Goal: Task Accomplishment & Management: Use online tool/utility

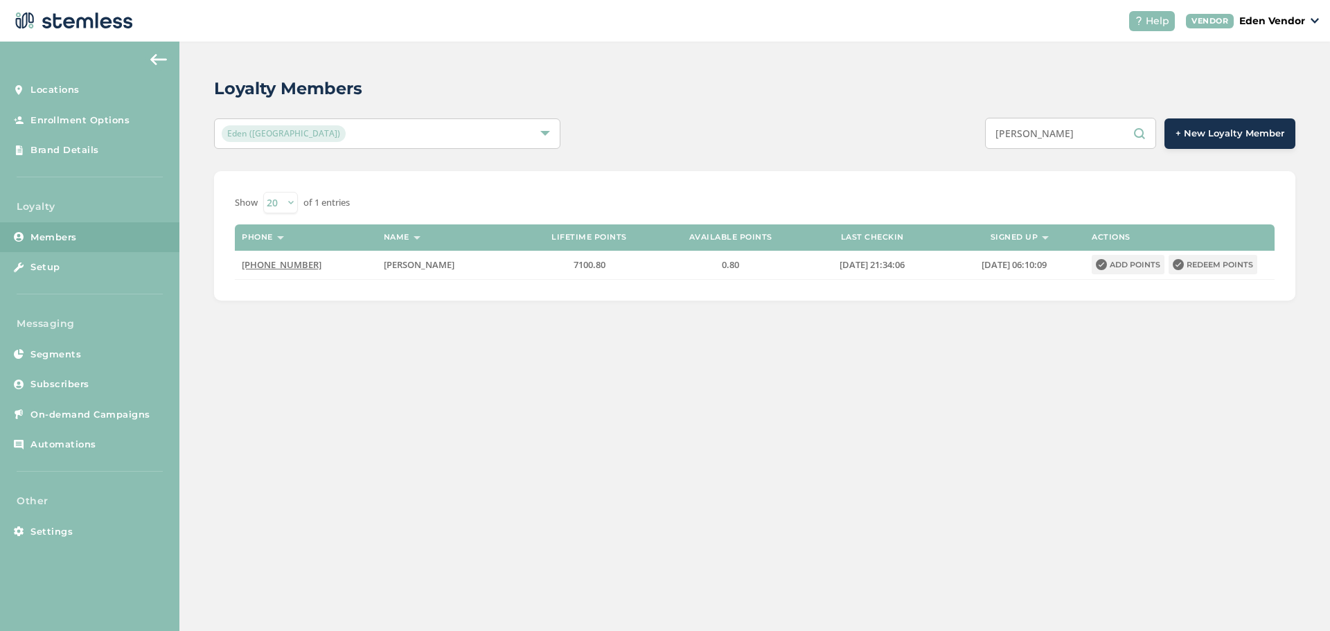
click at [1061, 127] on input "[PERSON_NAME]" at bounding box center [1070, 133] width 171 height 31
paste input "[PERSON_NAME]"
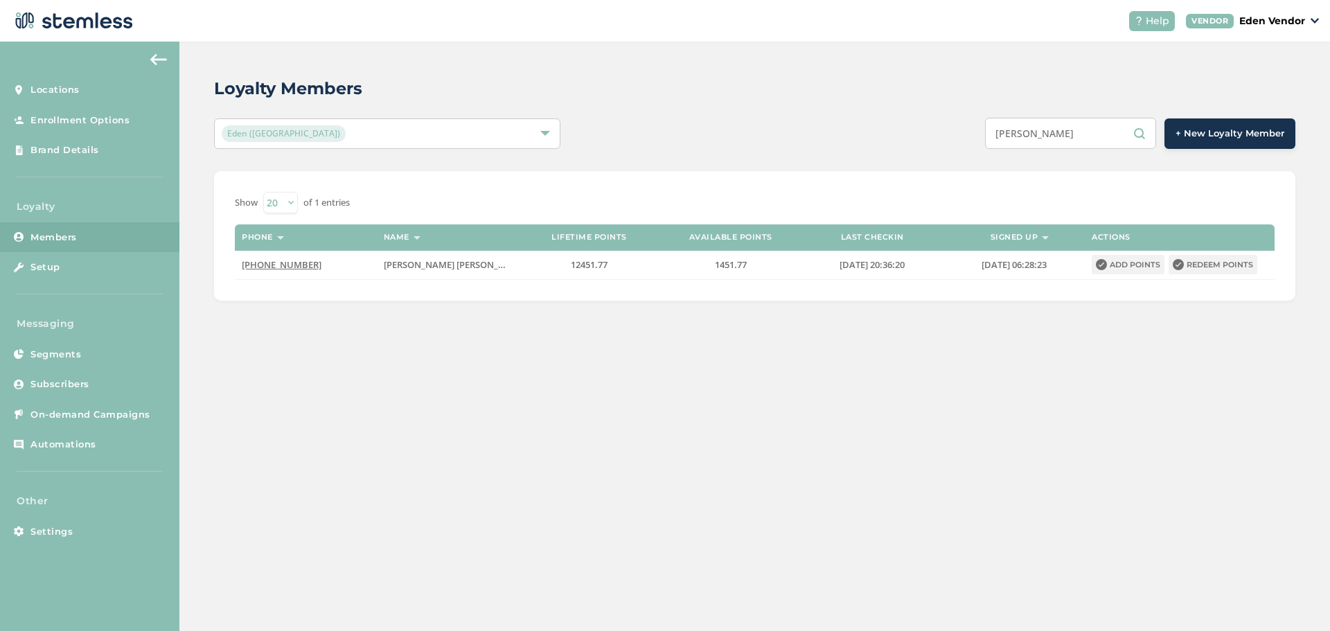
type input "[PERSON_NAME]"
click at [1192, 263] on button "Redeem points" at bounding box center [1213, 264] width 89 height 19
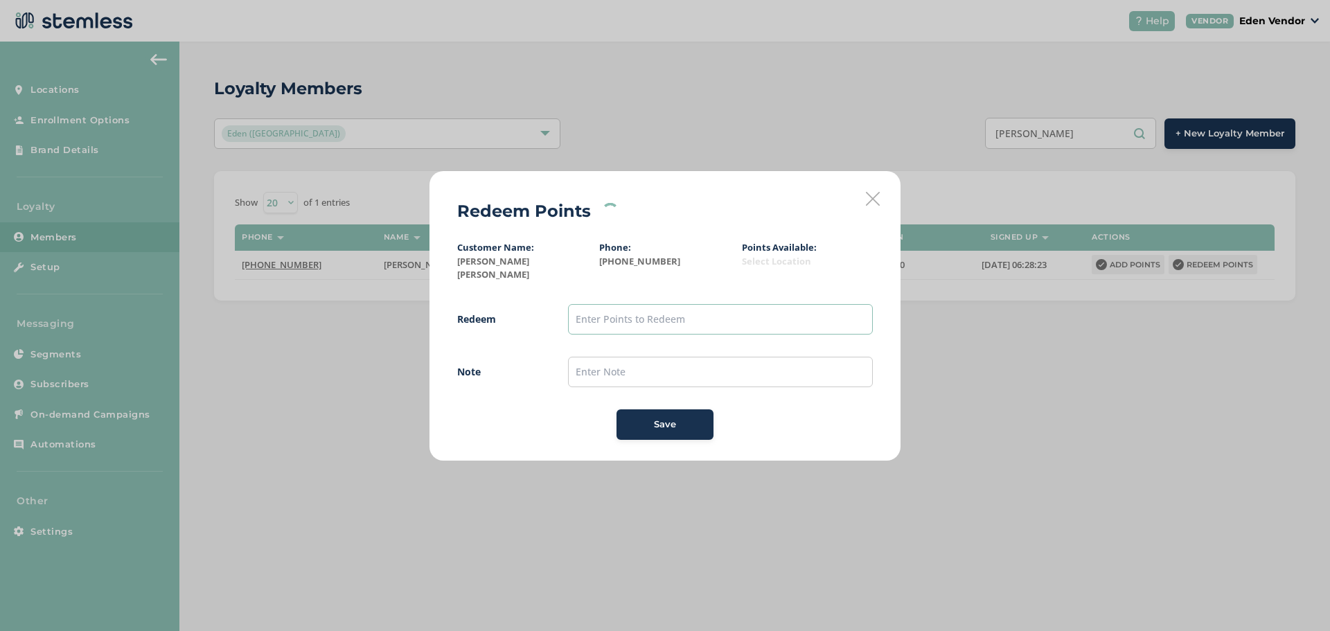
click at [729, 304] on input "text" at bounding box center [720, 319] width 305 height 30
type input "1400"
click at [606, 363] on input "text" at bounding box center [720, 372] width 305 height 30
type input "[DATE]"
click at [675, 418] on span "Save" at bounding box center [665, 425] width 22 height 14
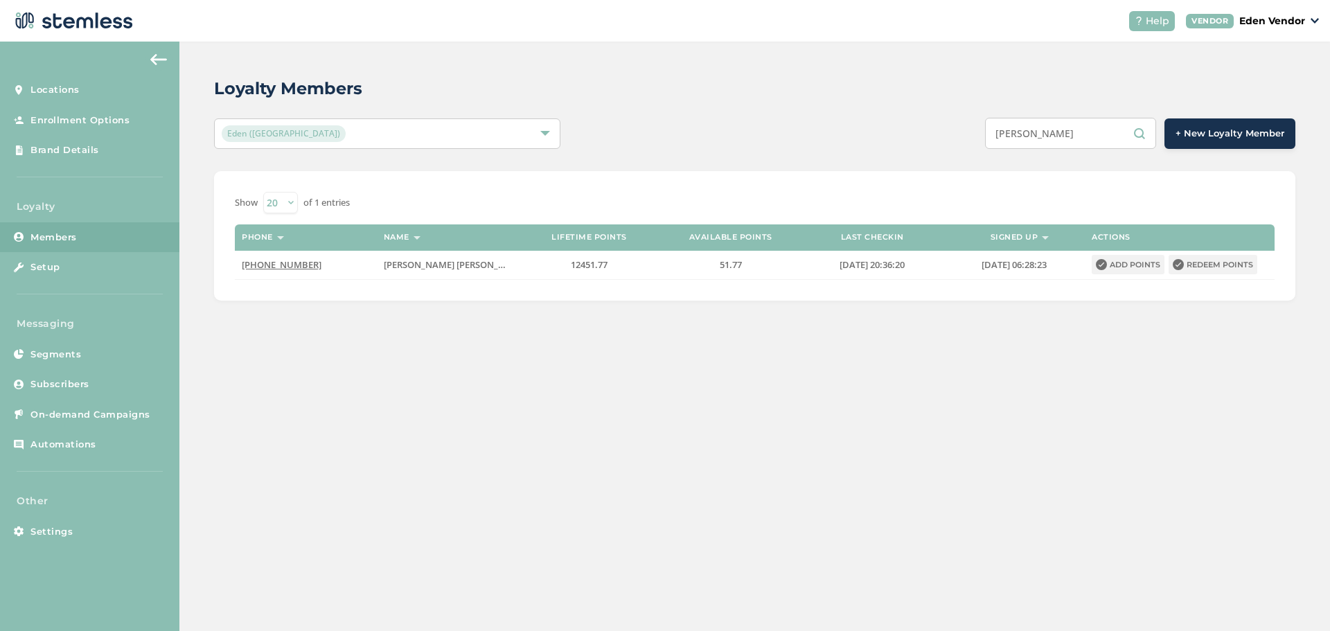
drag, startPoint x: 1122, startPoint y: 124, endPoint x: 917, endPoint y: 127, distance: 205.1
click at [917, 127] on div "[PERSON_NAME] + New Loyalty Member" at bounding box center [980, 133] width 630 height 31
type input "TON"
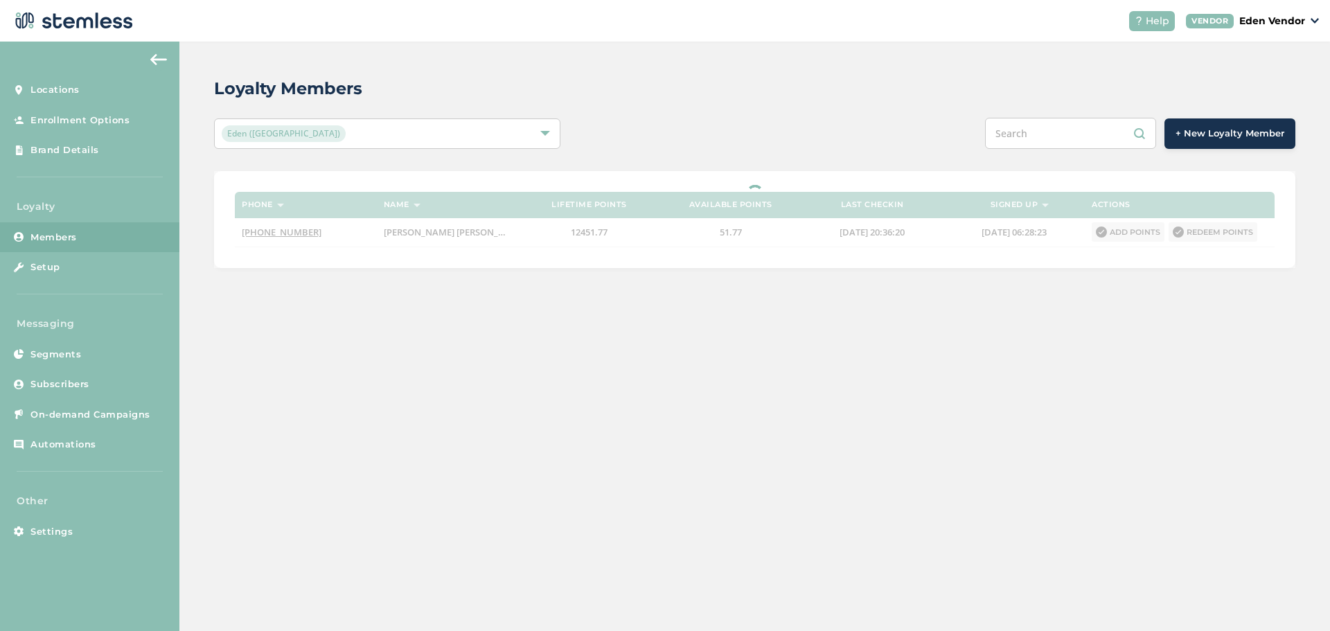
drag, startPoint x: 1090, startPoint y: 130, endPoint x: 921, endPoint y: 140, distance: 168.6
click at [921, 140] on div "+ New Loyalty Member" at bounding box center [980, 133] width 630 height 31
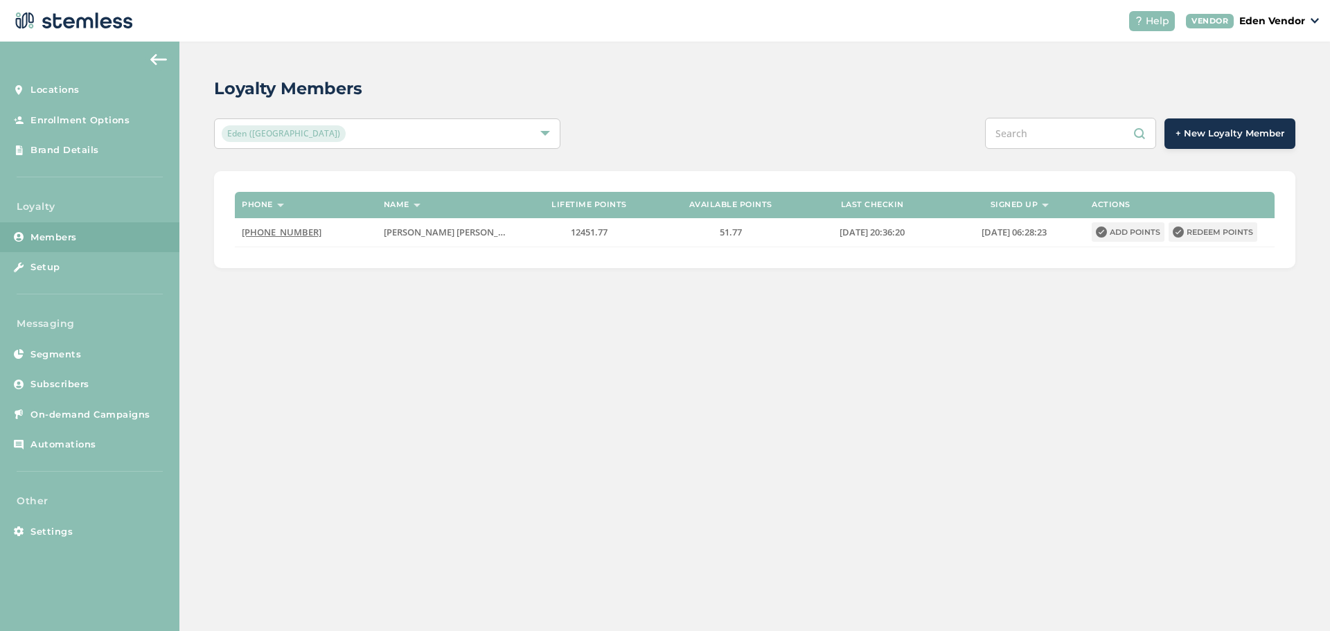
paste input "[PERSON_NAME]"
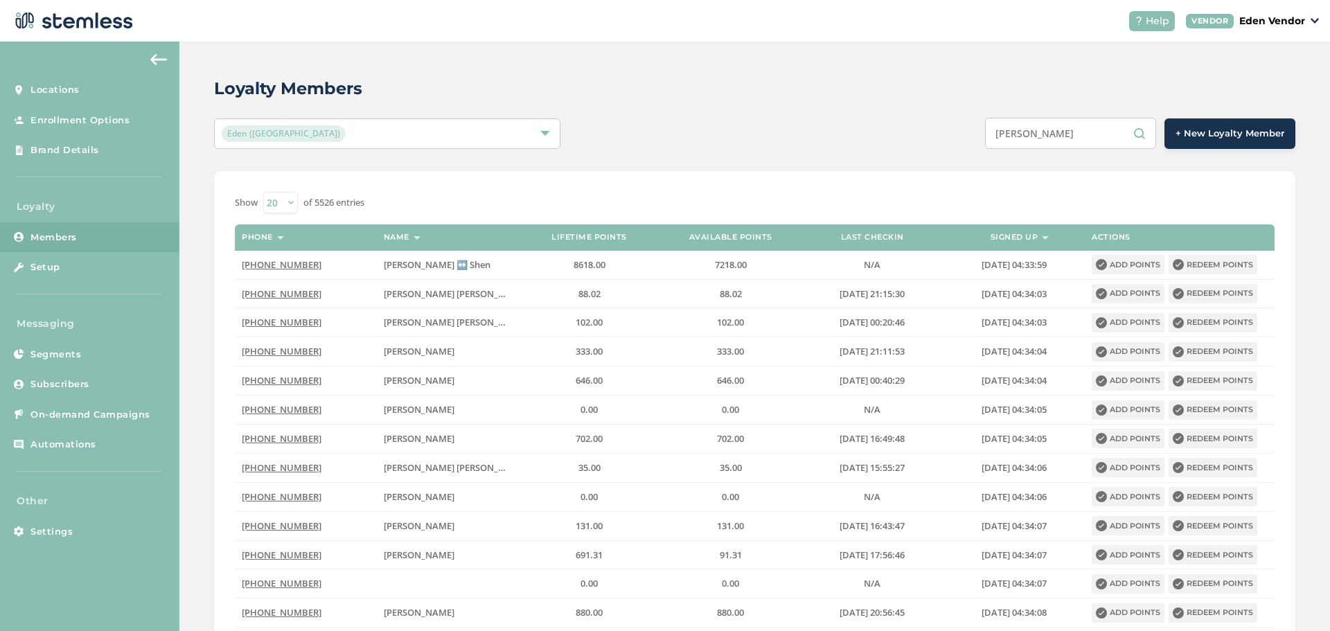
click at [1090, 133] on input "[PERSON_NAME]" at bounding box center [1070, 133] width 171 height 31
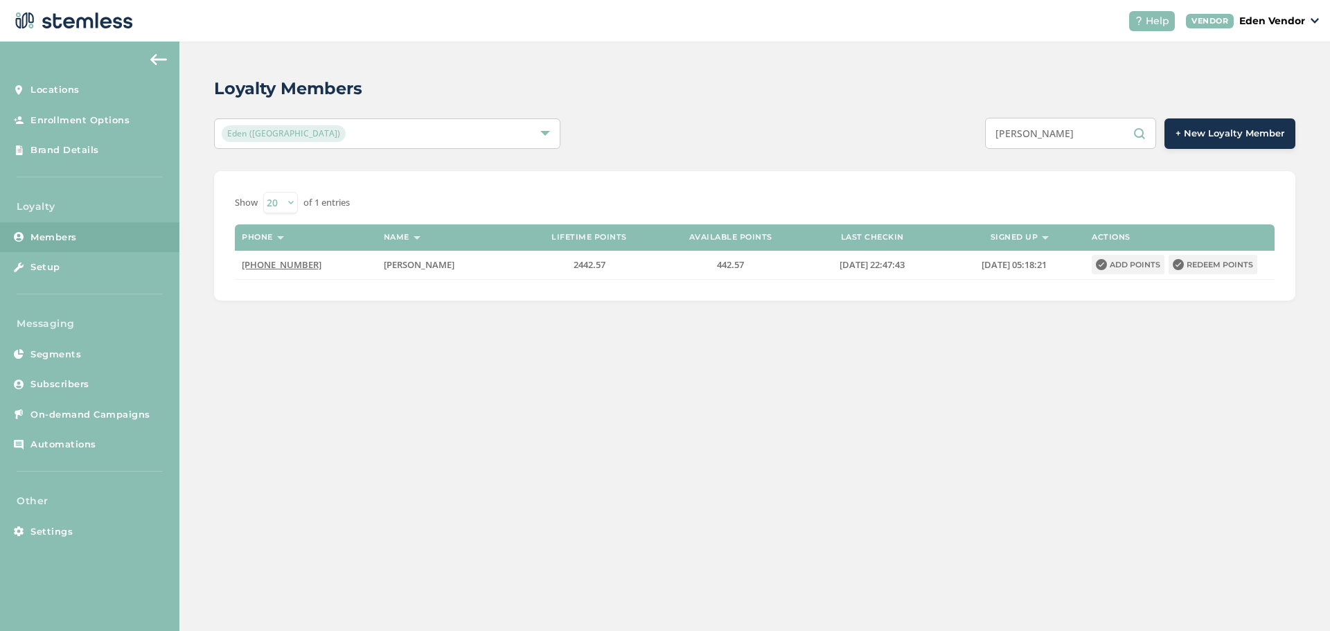
type input "[PERSON_NAME]"
click at [1214, 269] on button "Redeem points" at bounding box center [1213, 264] width 89 height 19
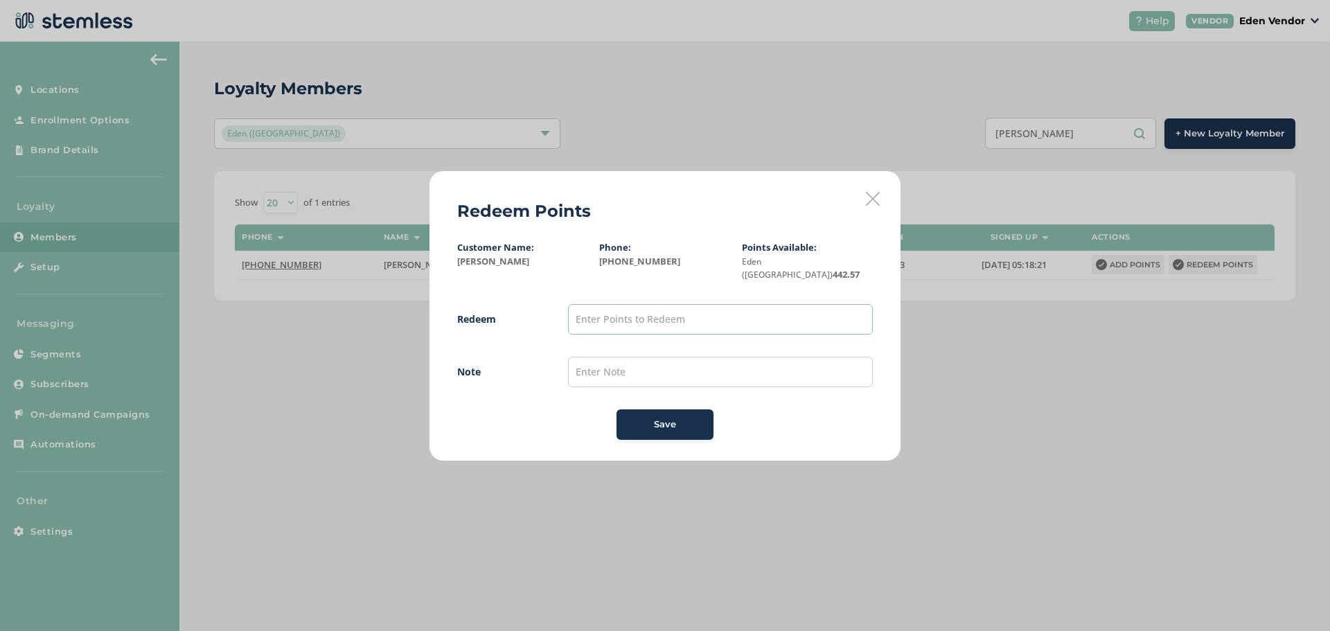
click at [657, 312] on input "text" at bounding box center [720, 319] width 305 height 30
type input "400"
type input "[DATE]"
click at [659, 423] on span "Save" at bounding box center [665, 425] width 22 height 14
